Goal: Task Accomplishment & Management: Manage account settings

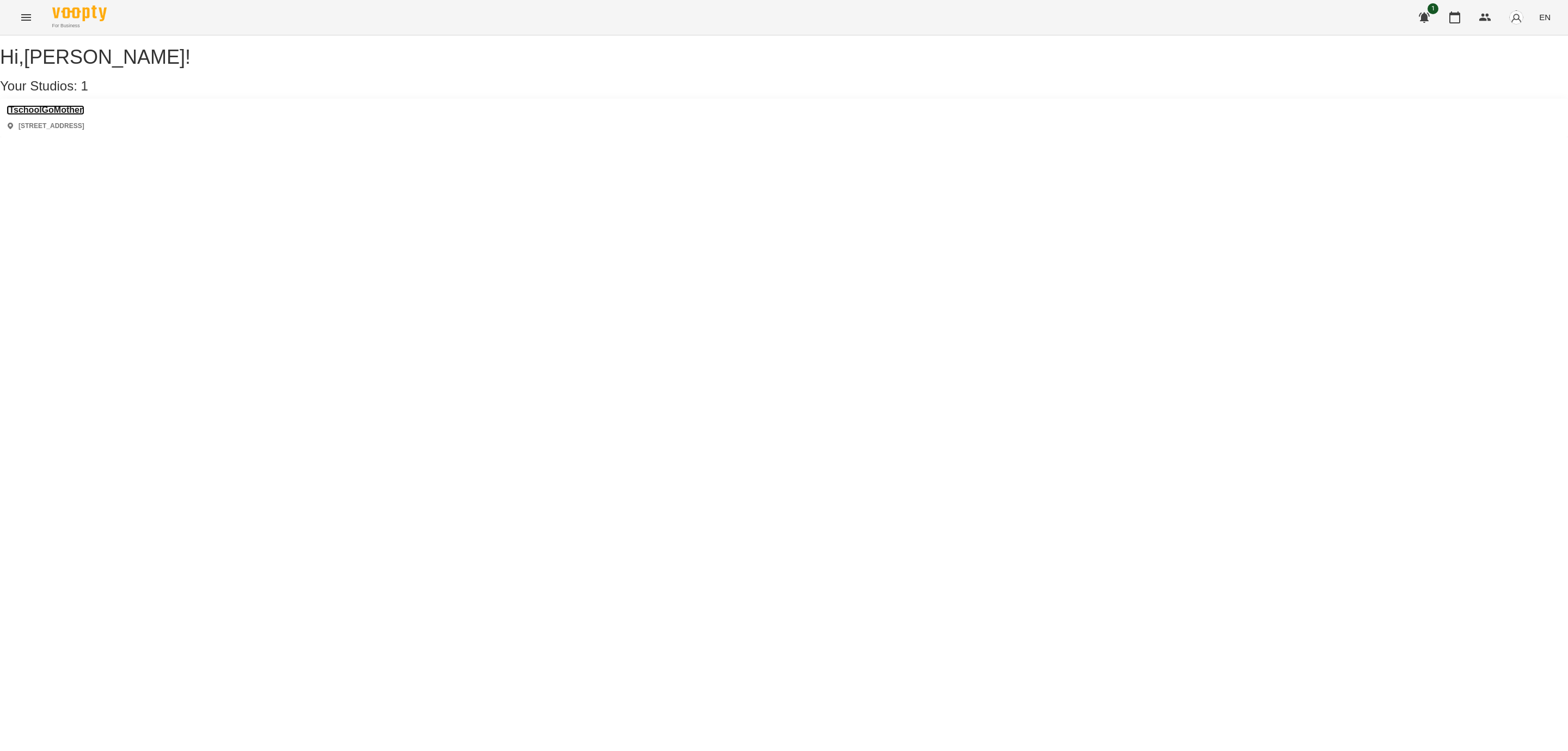
click at [84, 115] on h3 "ITschoolGoMother" at bounding box center [46, 110] width 78 height 10
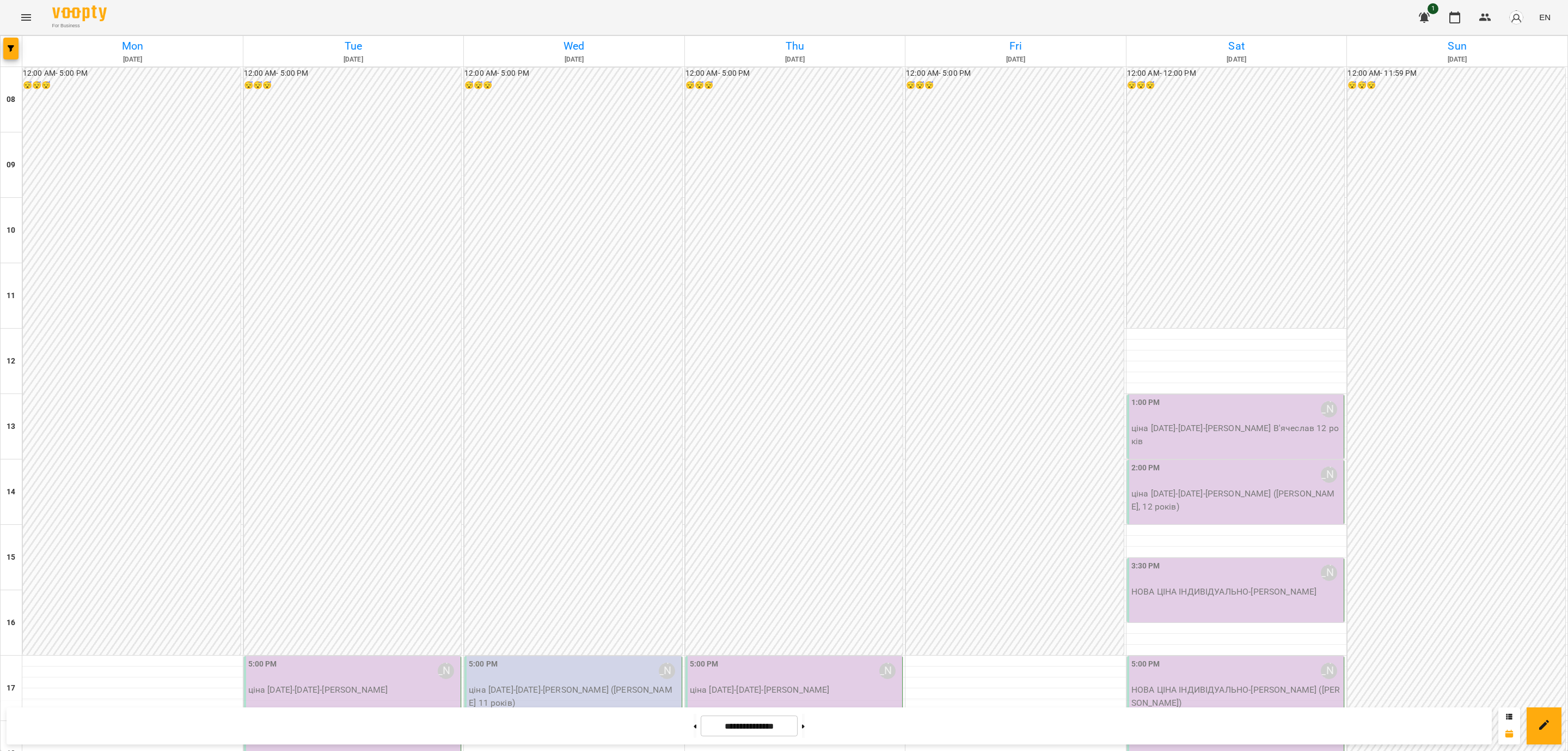
scroll to position [245, 0]
click at [1253, 422] on p "ціна [DATE]-[DATE] - [PERSON_NAME] В'ячеслав 12 років" at bounding box center [1237, 434] width 210 height 25
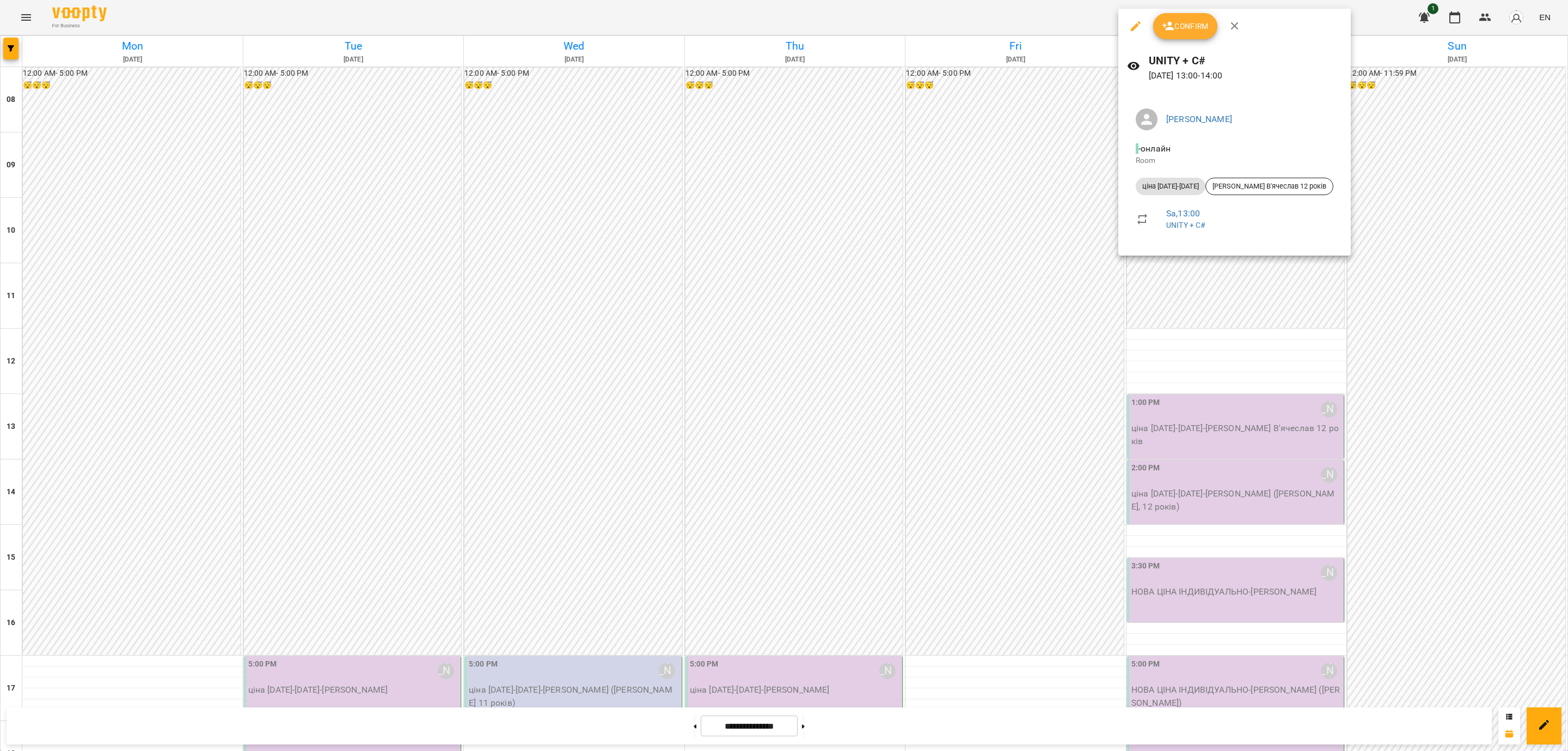
click at [1154, 272] on div at bounding box center [784, 375] width 1568 height 751
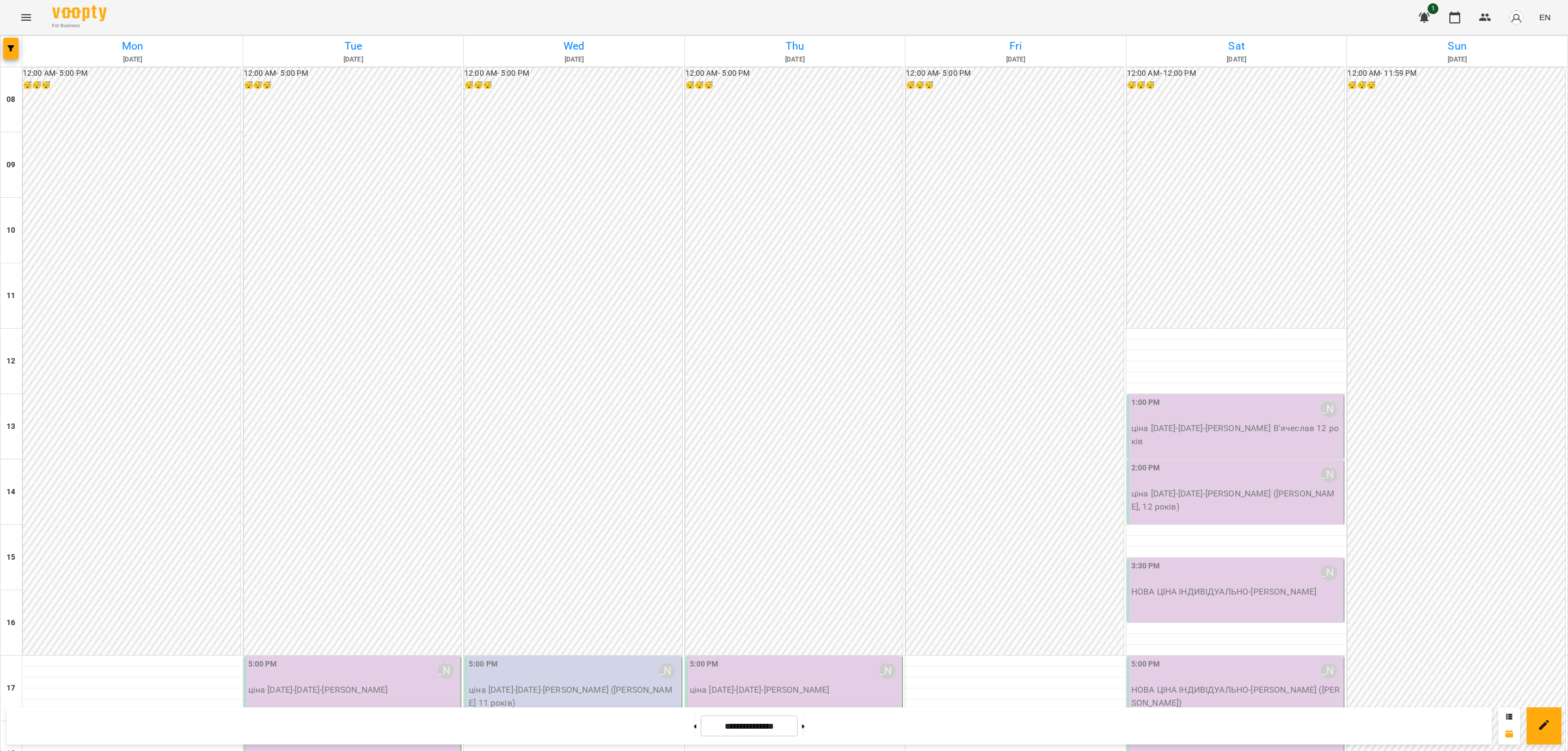
click at [1224, 422] on p "ціна [DATE]-[DATE] - [PERSON_NAME] В'ячеслав 12 років" at bounding box center [1237, 434] width 210 height 25
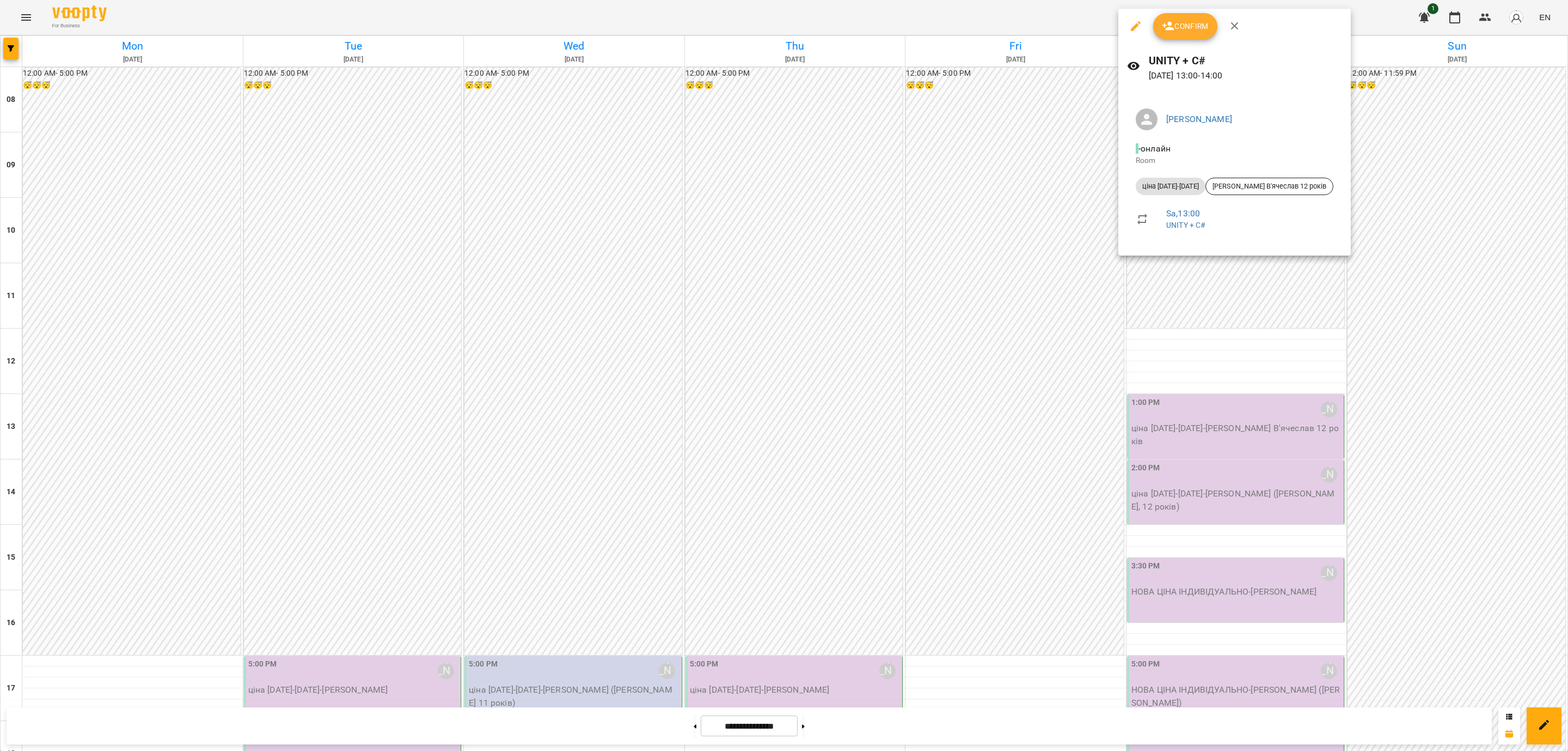
click at [1198, 30] on span "Confirm" at bounding box center [1185, 26] width 47 height 13
